Goal: Transaction & Acquisition: Purchase product/service

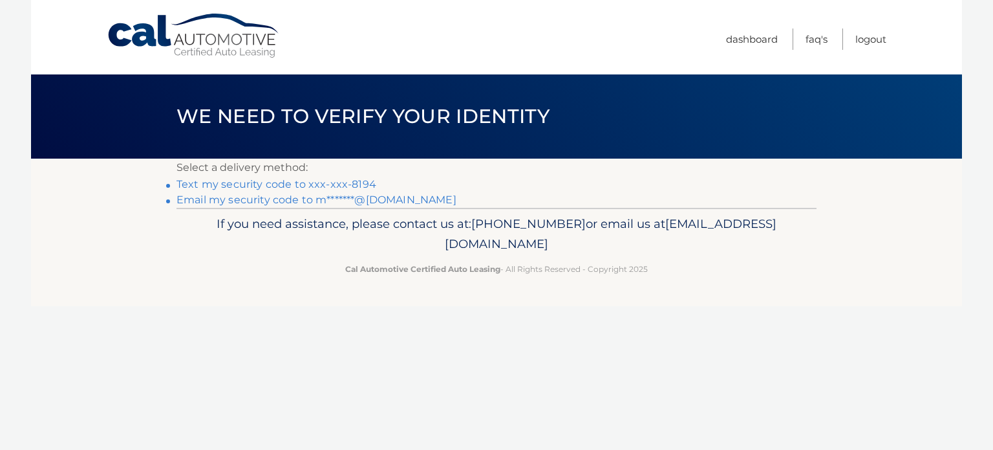
click at [292, 183] on link "Text my security code to xxx-xxx-8194" at bounding box center [277, 184] width 200 height 12
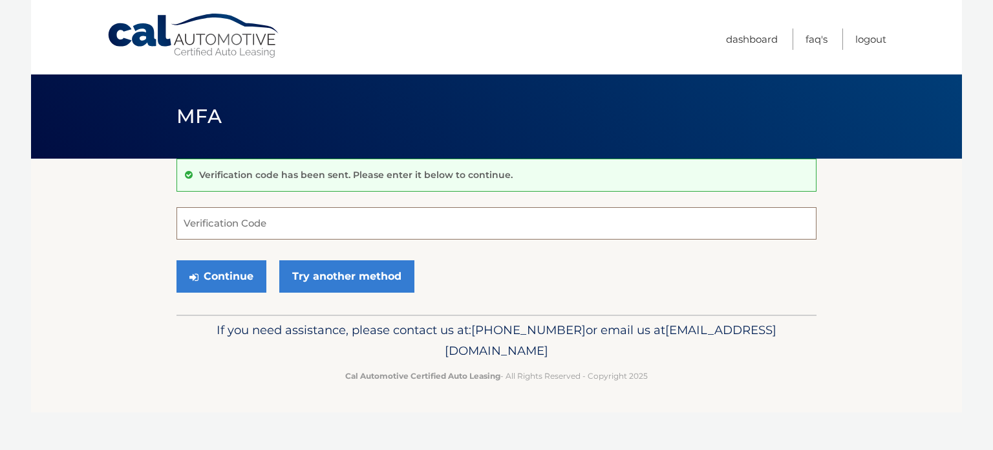
click at [302, 235] on input "Verification Code" at bounding box center [497, 223] width 640 height 32
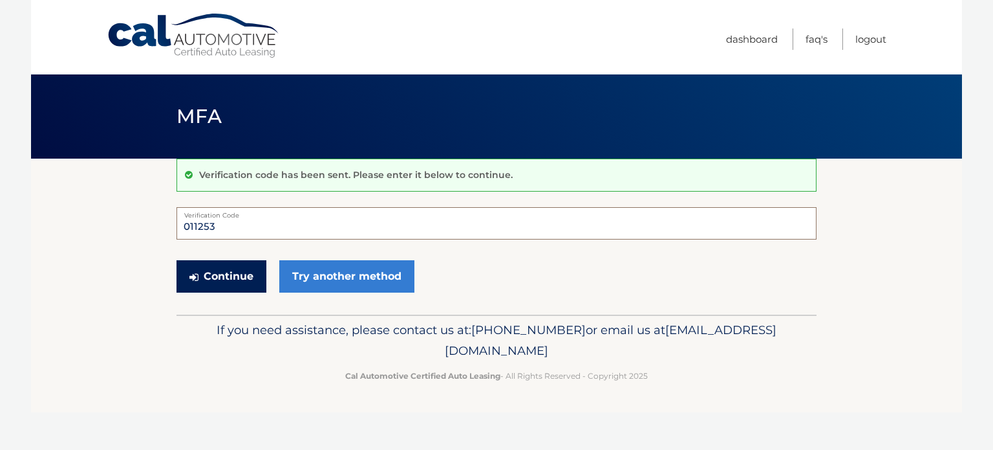
type input "011253"
click at [241, 268] on button "Continue" at bounding box center [222, 276] width 90 height 32
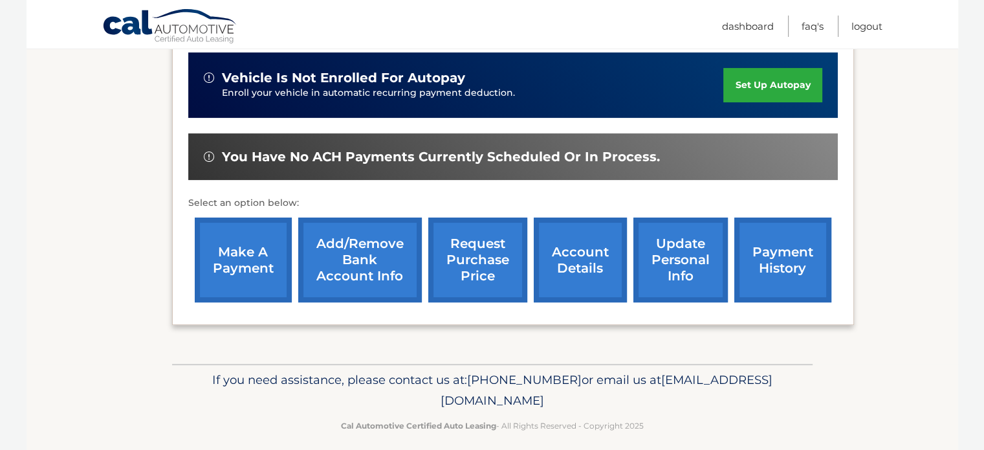
scroll to position [325, 0]
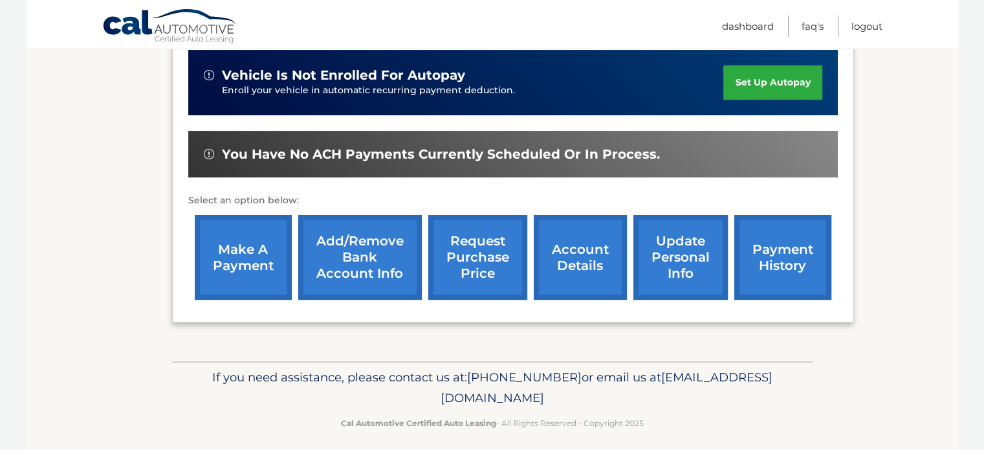
click at [259, 265] on link "make a payment" at bounding box center [243, 257] width 97 height 85
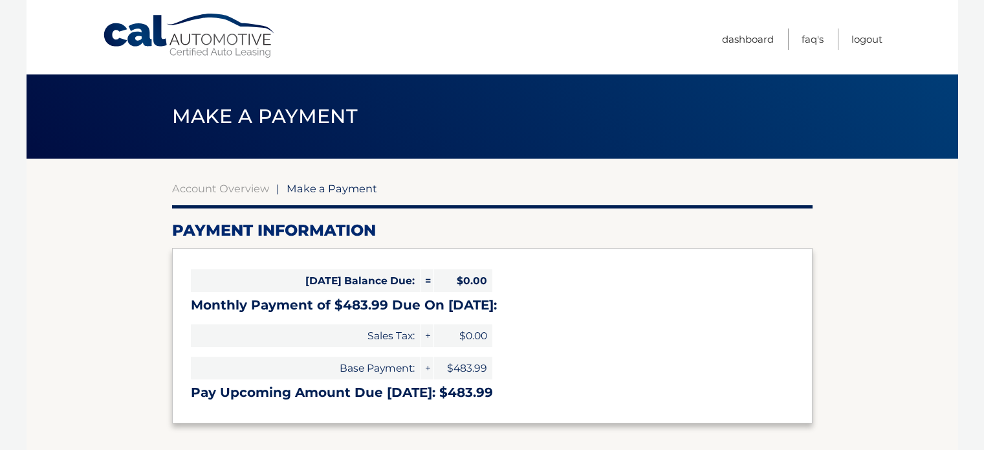
select select "N2E1OWZmMWEtMjBkNy00OTc2LTk3NDUtYjRhZTI1YzRhZGNi"
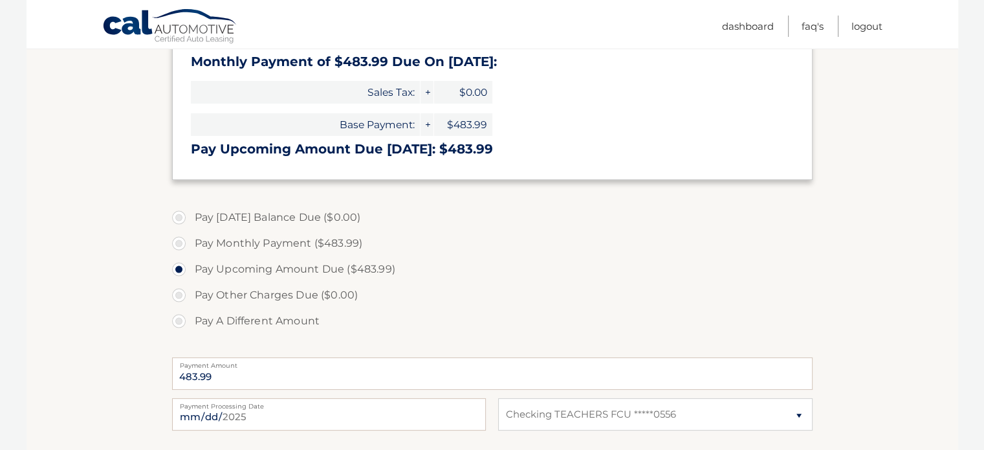
scroll to position [274, 0]
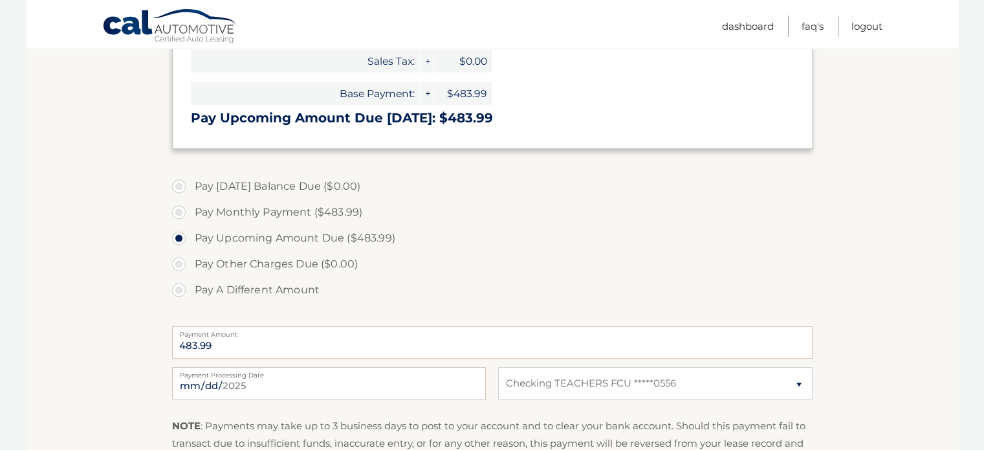
click at [178, 219] on label "Pay Monthly Payment ($483.99)" at bounding box center [492, 212] width 640 height 26
click at [178, 219] on input "Pay Monthly Payment ($483.99)" at bounding box center [183, 209] width 13 height 21
radio input "true"
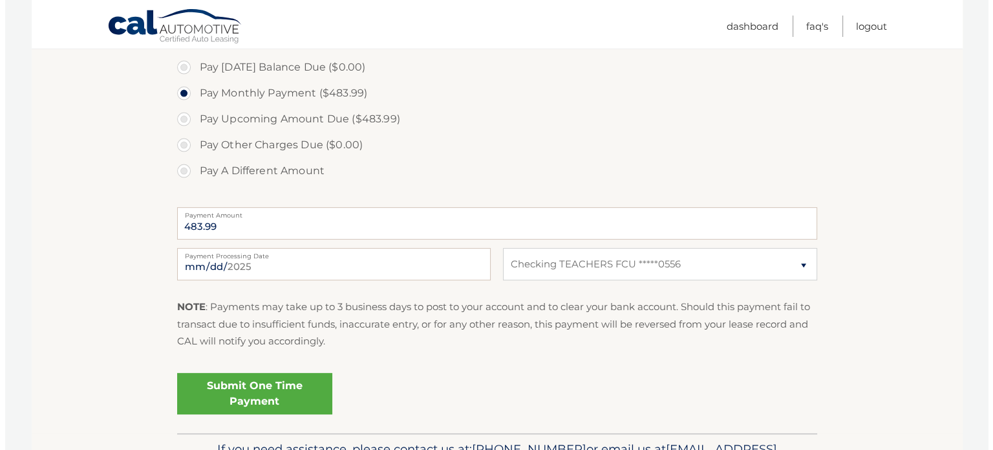
scroll to position [473, 0]
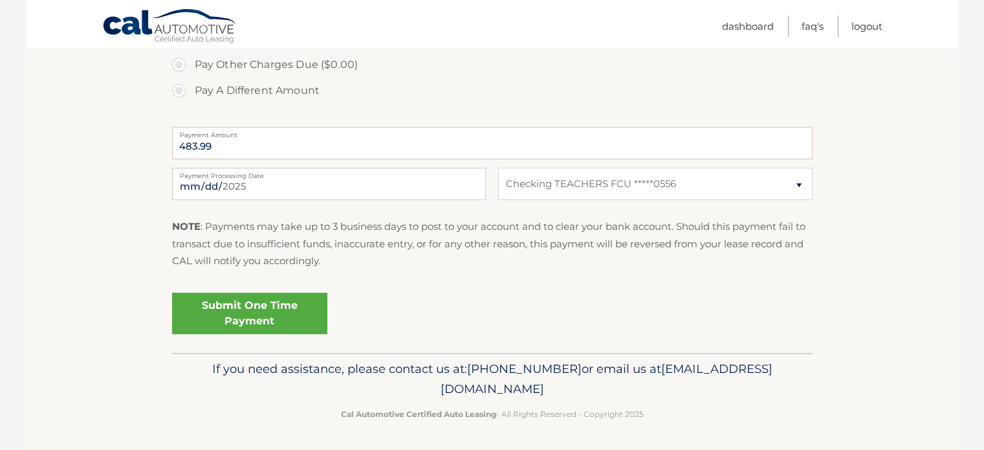
click at [257, 314] on link "Submit One Time Payment" at bounding box center [249, 312] width 155 height 41
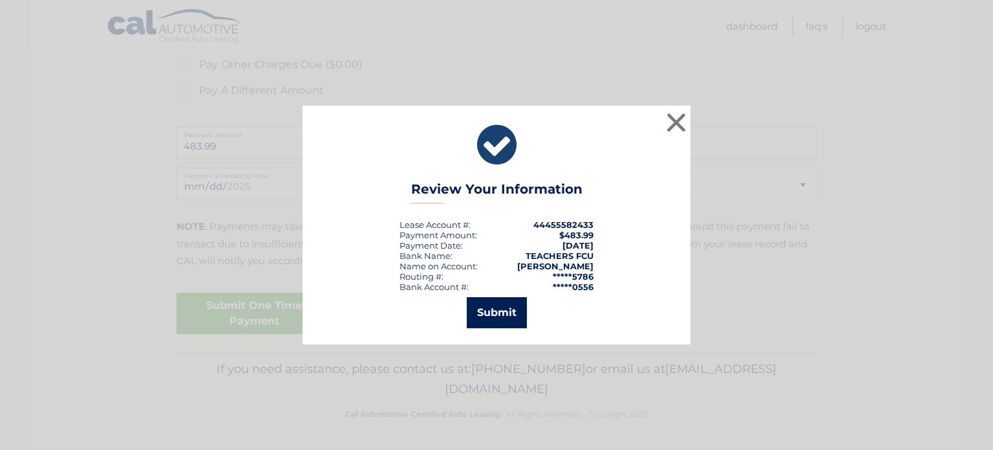
click at [488, 311] on button "Submit" at bounding box center [497, 312] width 60 height 31
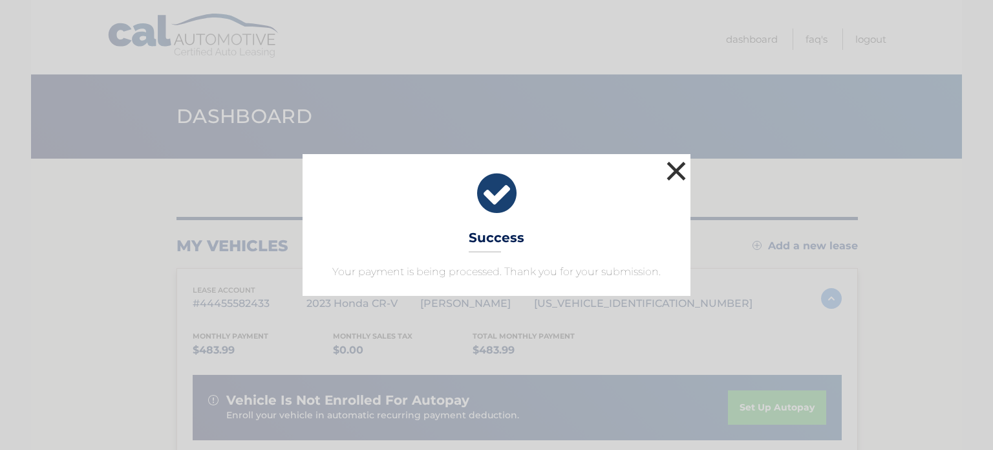
click at [672, 177] on button "×" at bounding box center [677, 171] width 26 height 26
